Goal: Transaction & Acquisition: Purchase product/service

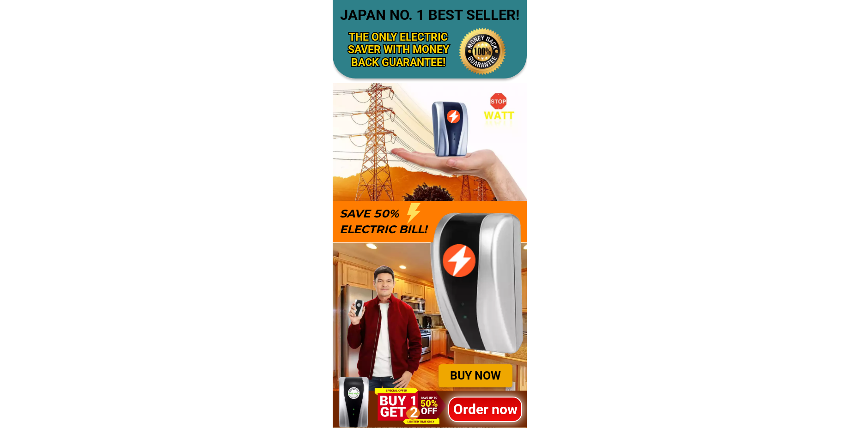
drag, startPoint x: 467, startPoint y: 409, endPoint x: 473, endPoint y: 399, distance: 12.3
click at [467, 409] on h1 "Order now" at bounding box center [485, 409] width 74 height 21
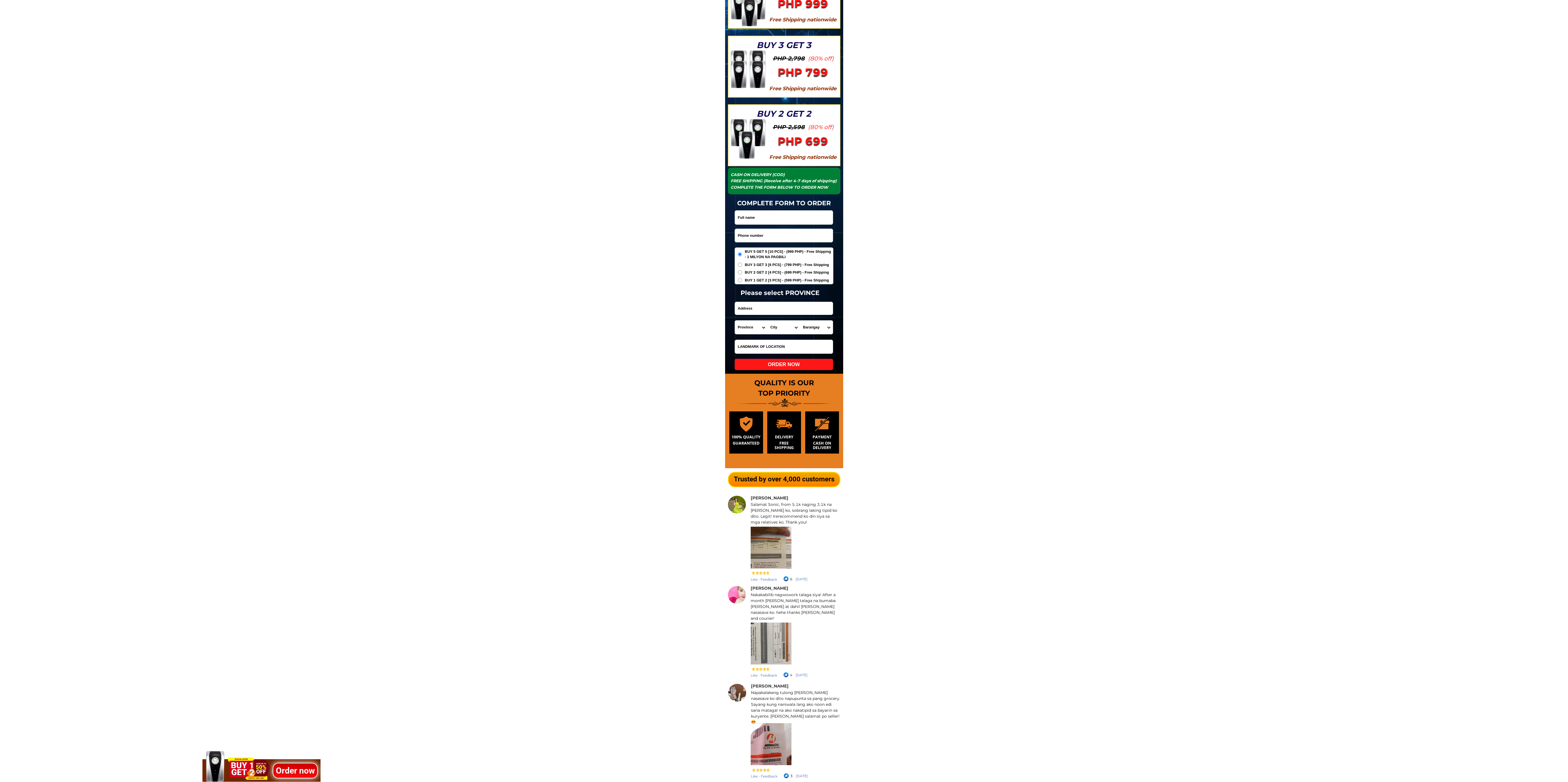
scroll to position [1685, 0]
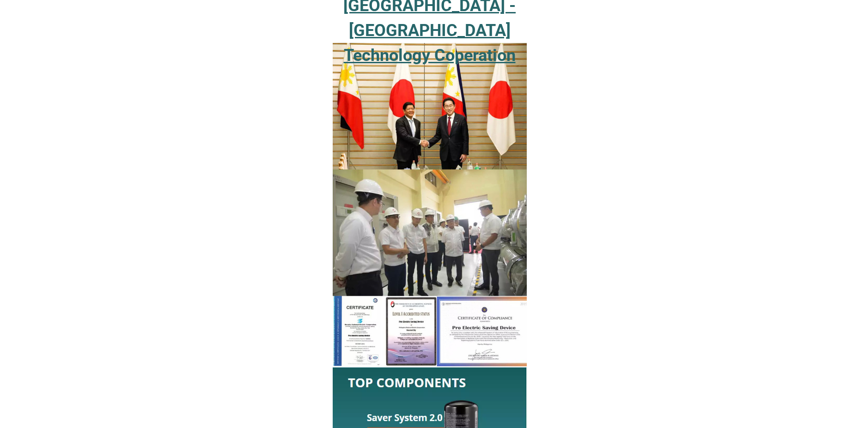
click at [492, 354] on div at bounding box center [429, 186] width 194 height 364
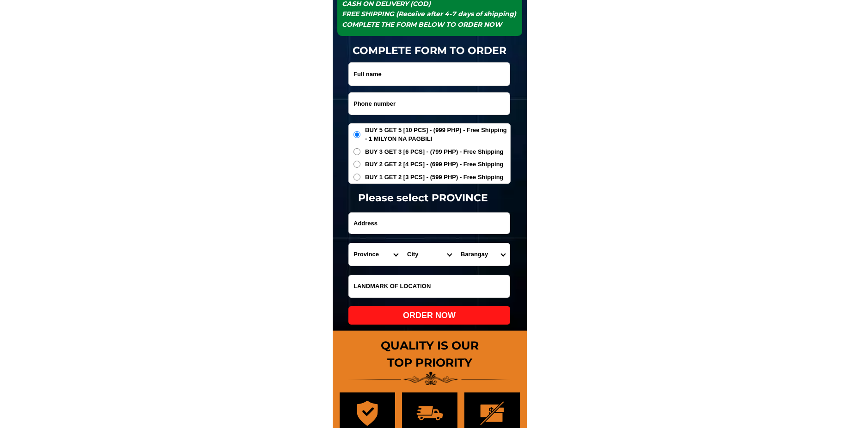
scroll to position [3049, 0]
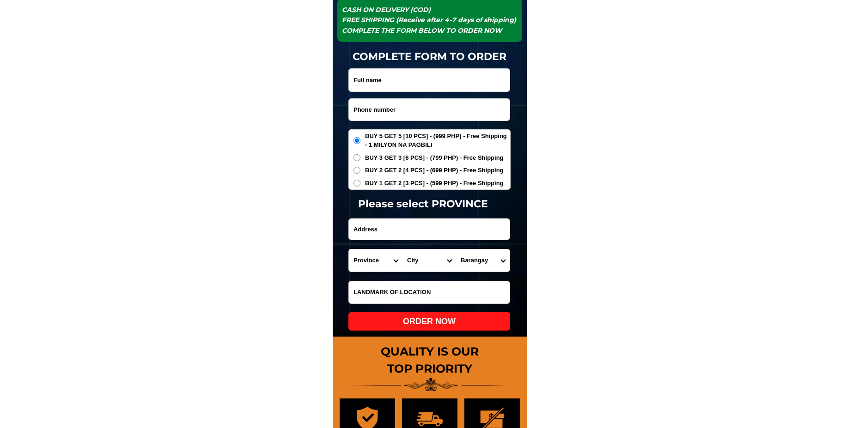
click at [485, 281] on input "Input LANDMARKOFLOCATION" at bounding box center [429, 292] width 161 height 22
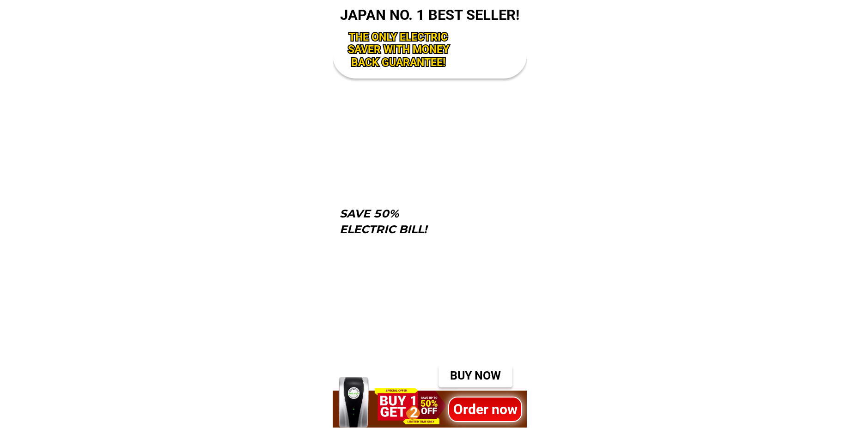
scroll to position [3049, 0]
